Goal: Book appointment/travel/reservation

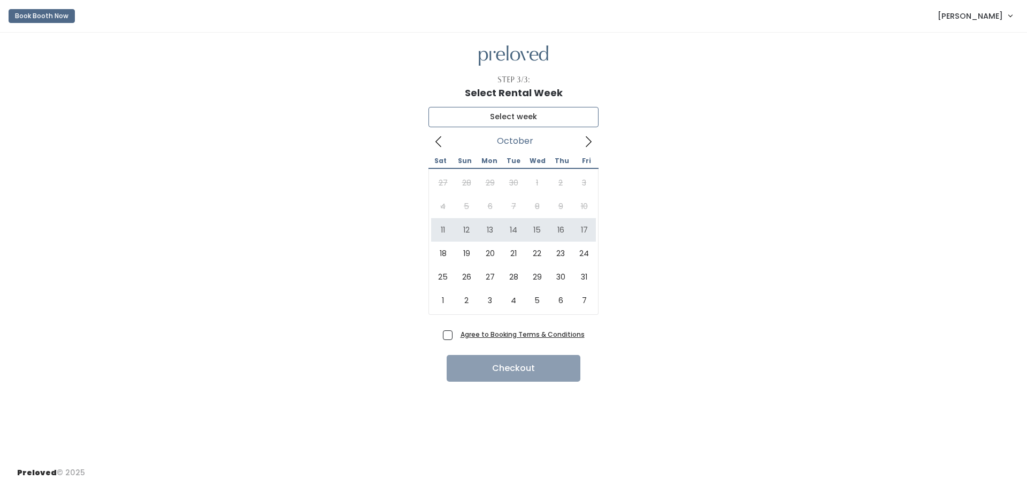
type input "October 11 to October 17"
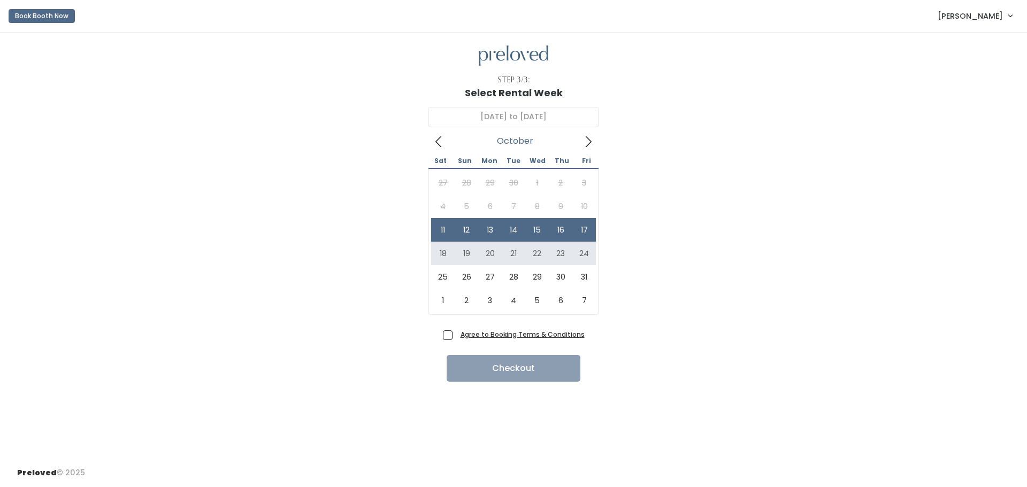
click at [456, 332] on span "Agree to Booking Terms & Conditions" at bounding box center [520, 334] width 128 height 11
click at [456, 332] on input "Agree to Booking Terms & Conditions" at bounding box center [459, 332] width 7 height 7
checkbox input "true"
click at [507, 366] on button "Checkout" at bounding box center [514, 368] width 134 height 27
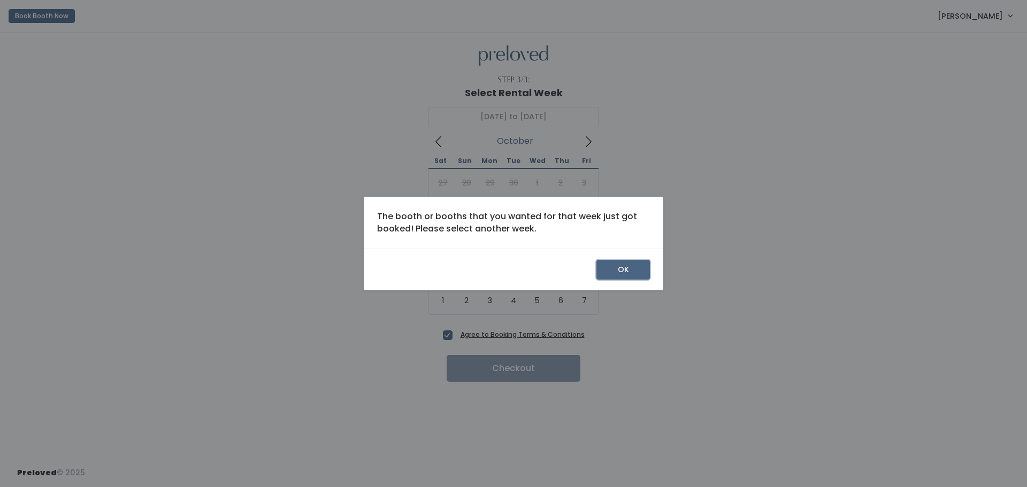
click at [621, 270] on button "OK" at bounding box center [623, 270] width 53 height 20
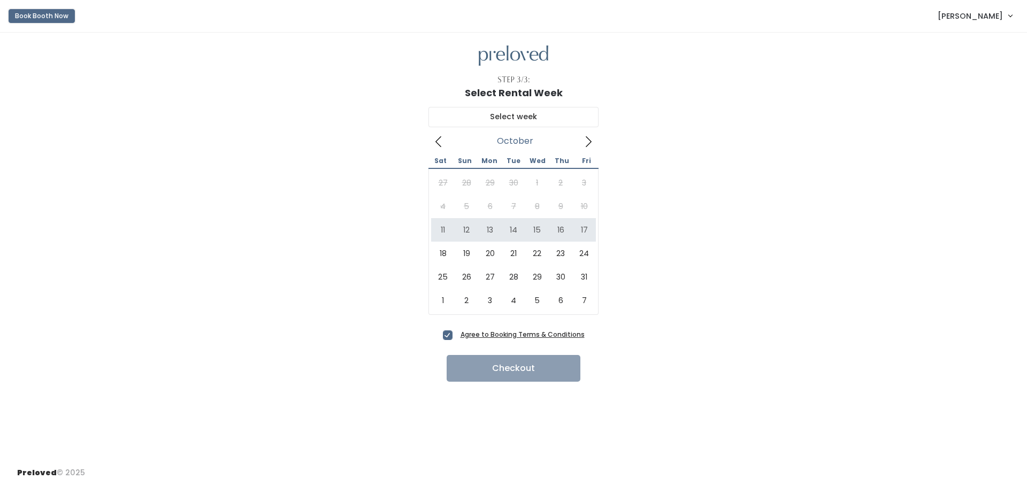
click at [43, 16] on button "Book Booth Now" at bounding box center [42, 16] width 66 height 14
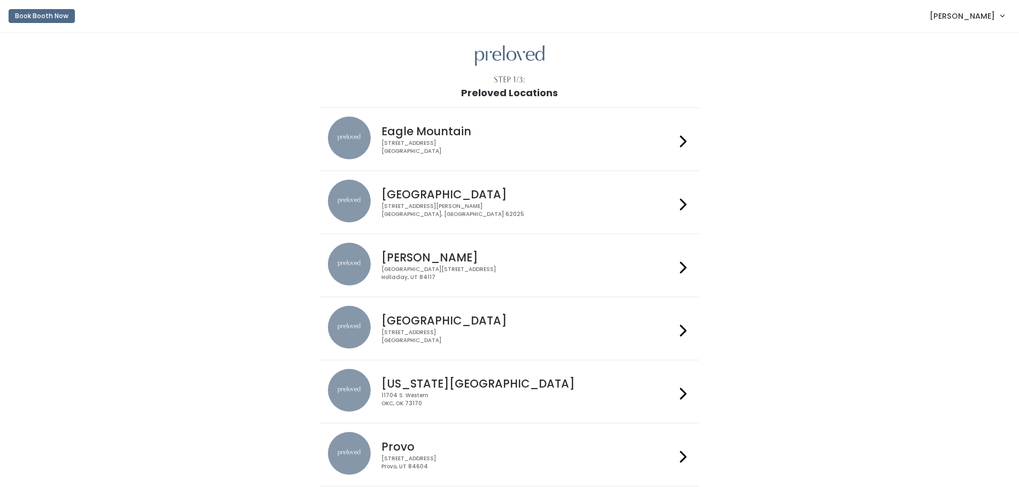
click at [417, 323] on h4 "Houston" at bounding box center [528, 321] width 294 height 12
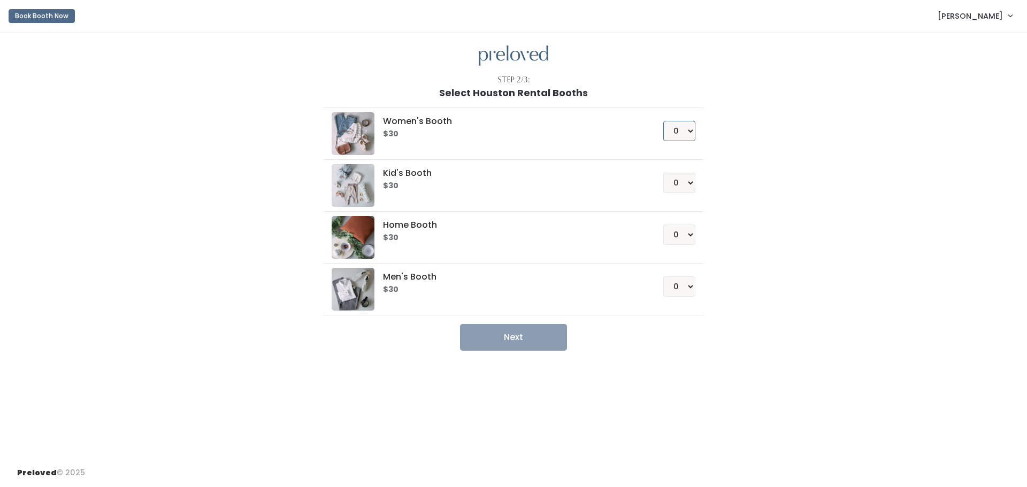
click at [686, 131] on select "0 1 2 3 4" at bounding box center [679, 131] width 32 height 20
select select "1"
click at [663, 121] on select "0 1 2 3 4" at bounding box center [679, 131] width 32 height 20
click at [534, 339] on button "Next" at bounding box center [513, 337] width 107 height 27
